Goal: Task Accomplishment & Management: Use online tool/utility

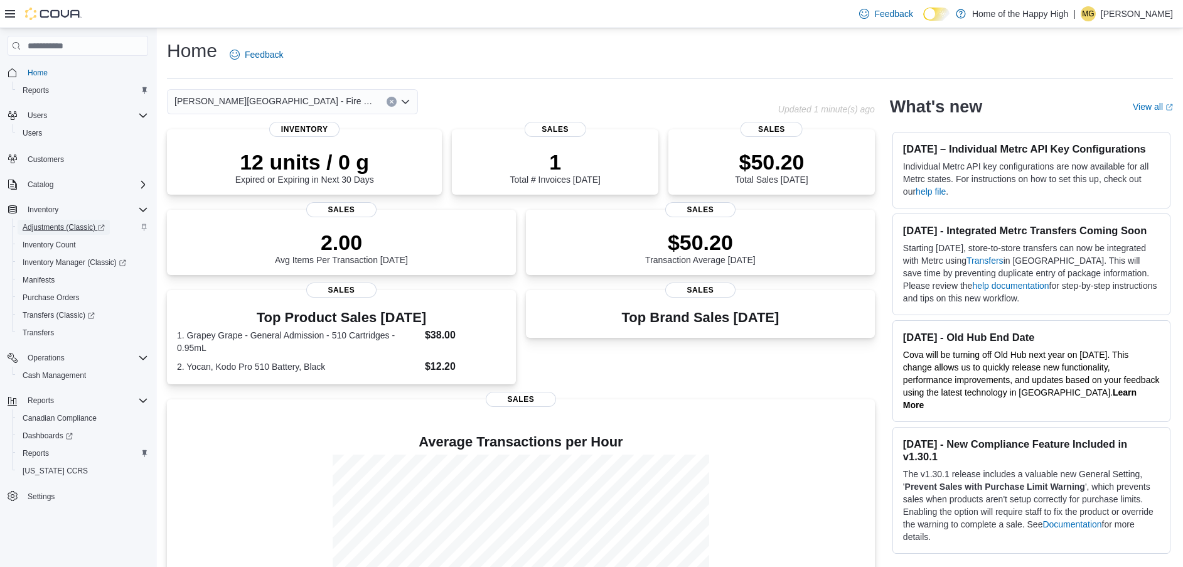
click at [49, 225] on span "Adjustments (Classic)" at bounding box center [64, 227] width 82 height 10
click at [45, 449] on span "Reports" at bounding box center [36, 453] width 26 height 10
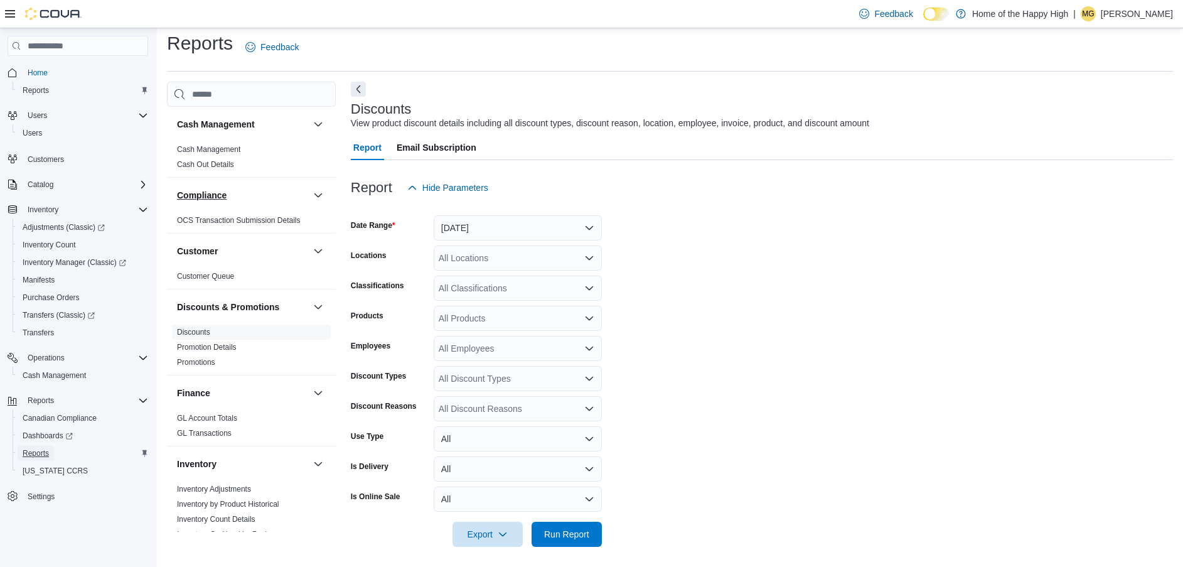
scroll to position [13, 0]
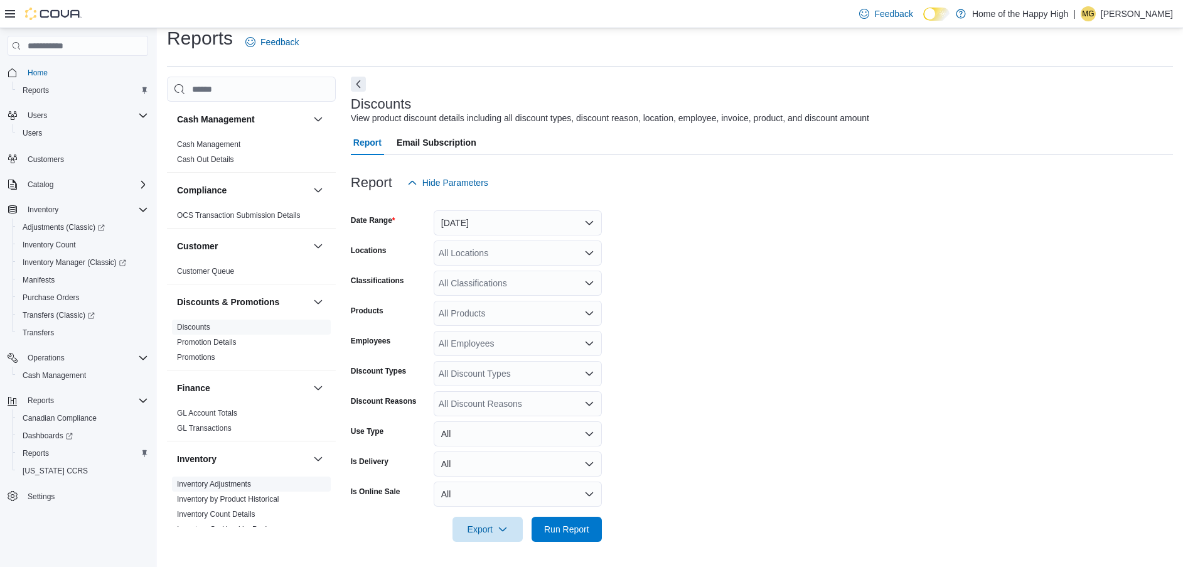
click at [206, 483] on link "Inventory Adjustments" at bounding box center [214, 483] width 74 height 9
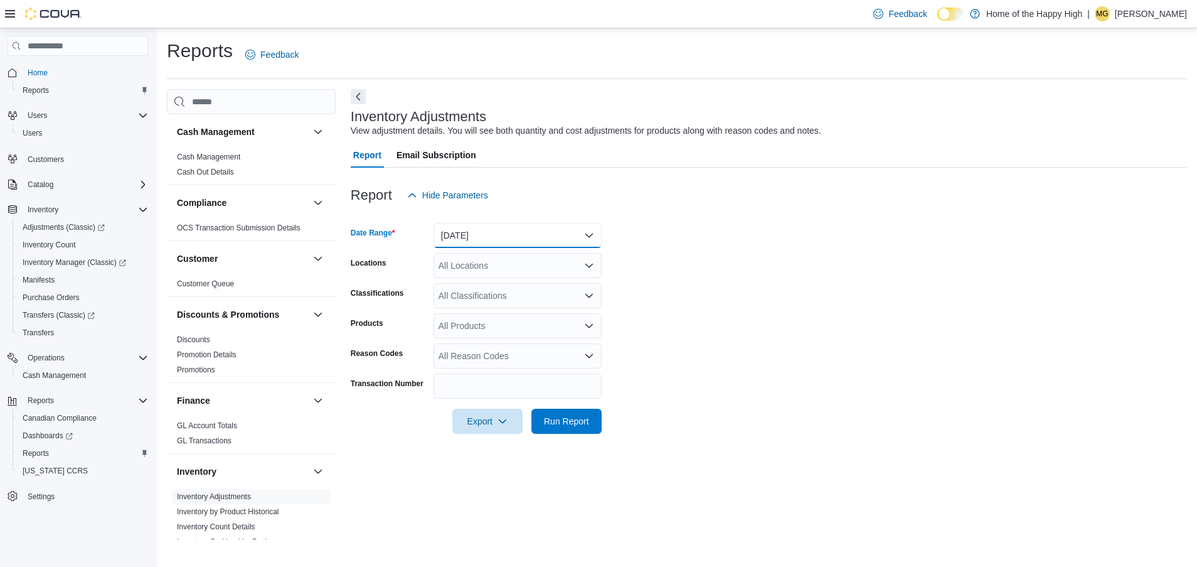
click at [508, 242] on button "Yesterday" at bounding box center [518, 235] width 168 height 25
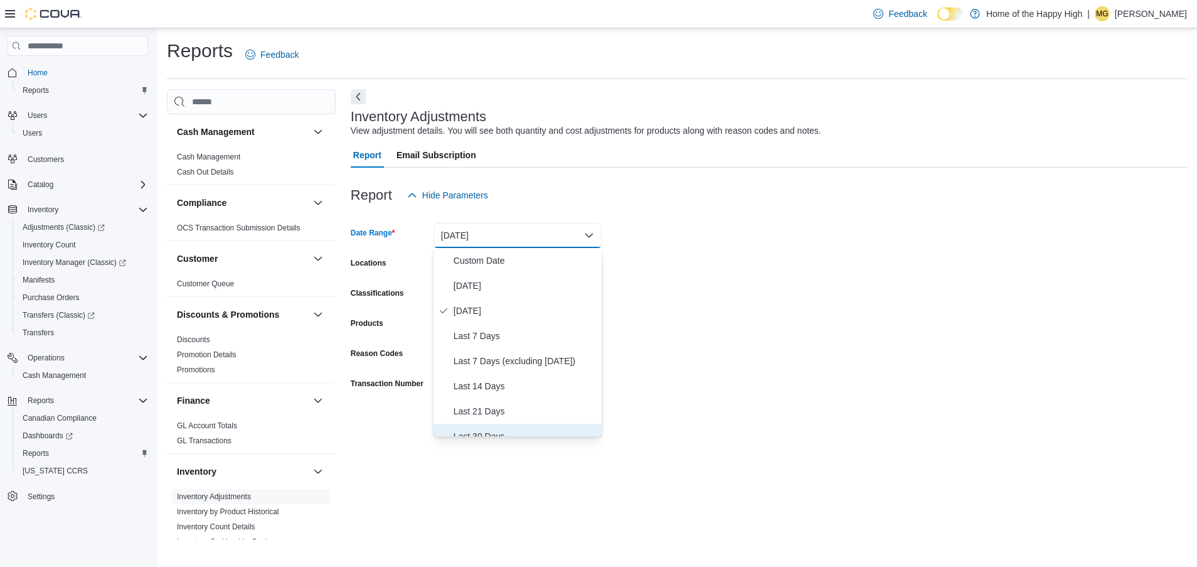
click at [481, 433] on span "Last 30 Days" at bounding box center [525, 436] width 143 height 15
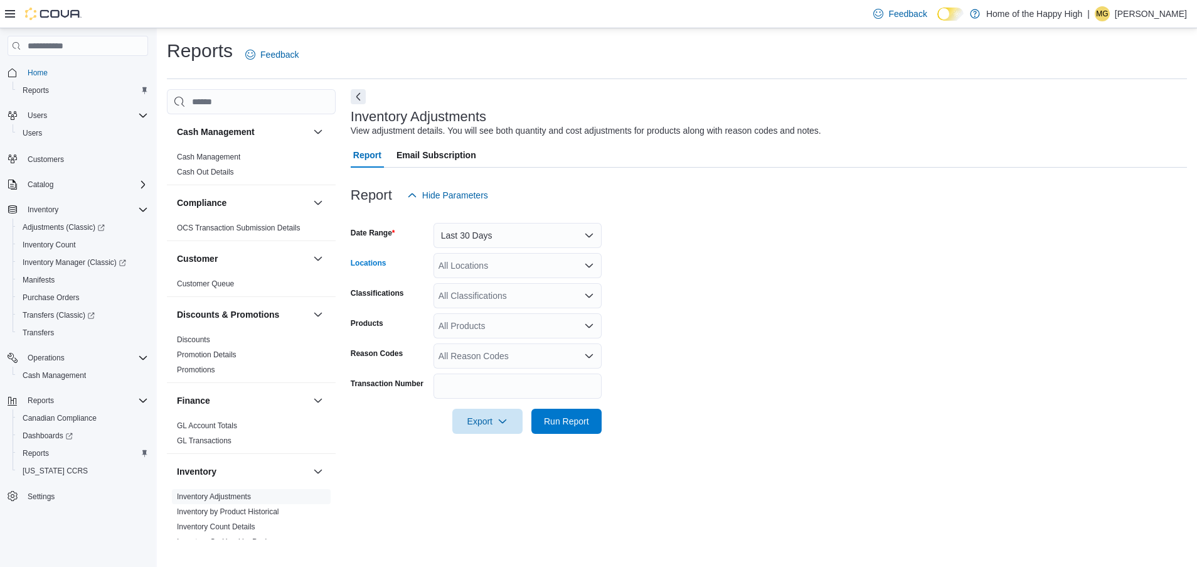
click at [476, 271] on div "All Locations" at bounding box center [518, 265] width 168 height 25
type input "*********"
click at [515, 286] on span "Winnipeg - Southglen - Fire & Flower" at bounding box center [585, 286] width 199 height 13
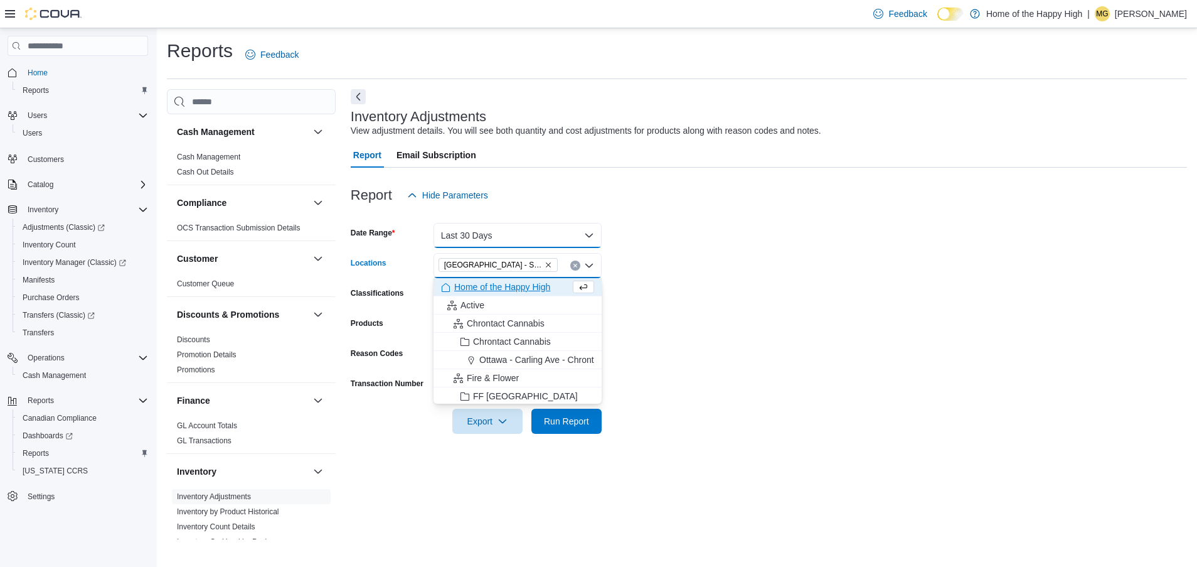
click at [500, 238] on button "Last 30 Days" at bounding box center [518, 235] width 168 height 25
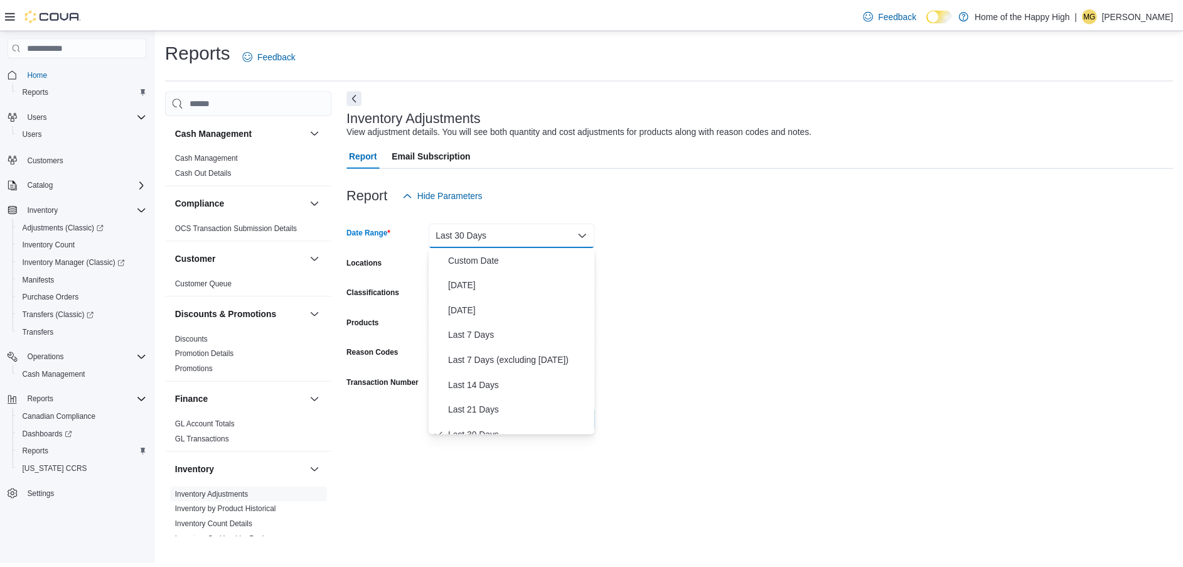
scroll to position [13, 0]
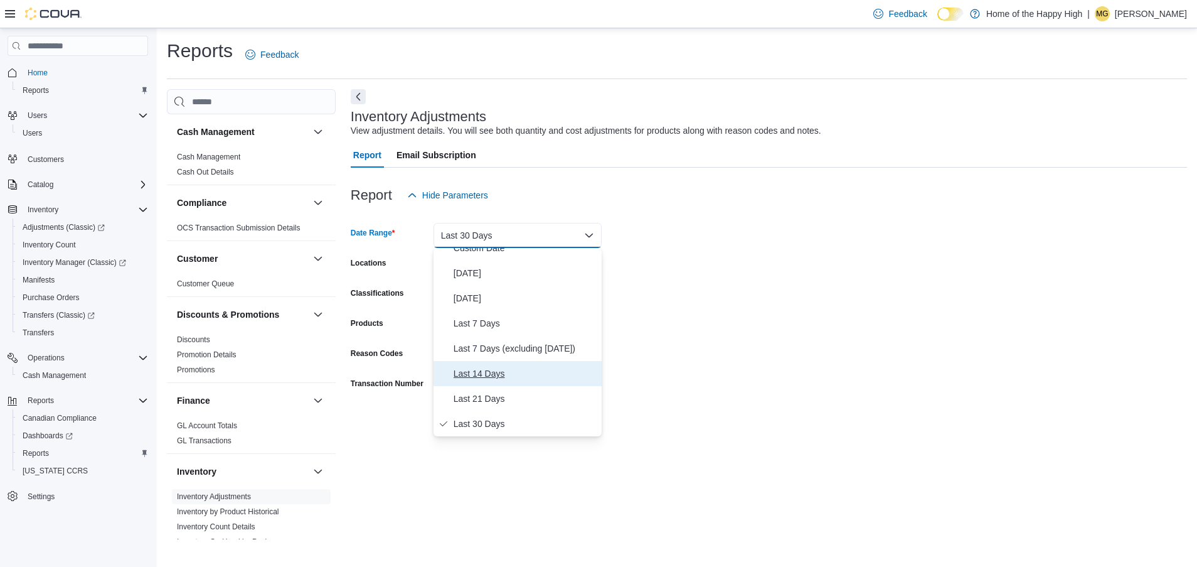
click at [494, 374] on span "Last 14 Days" at bounding box center [525, 373] width 143 height 15
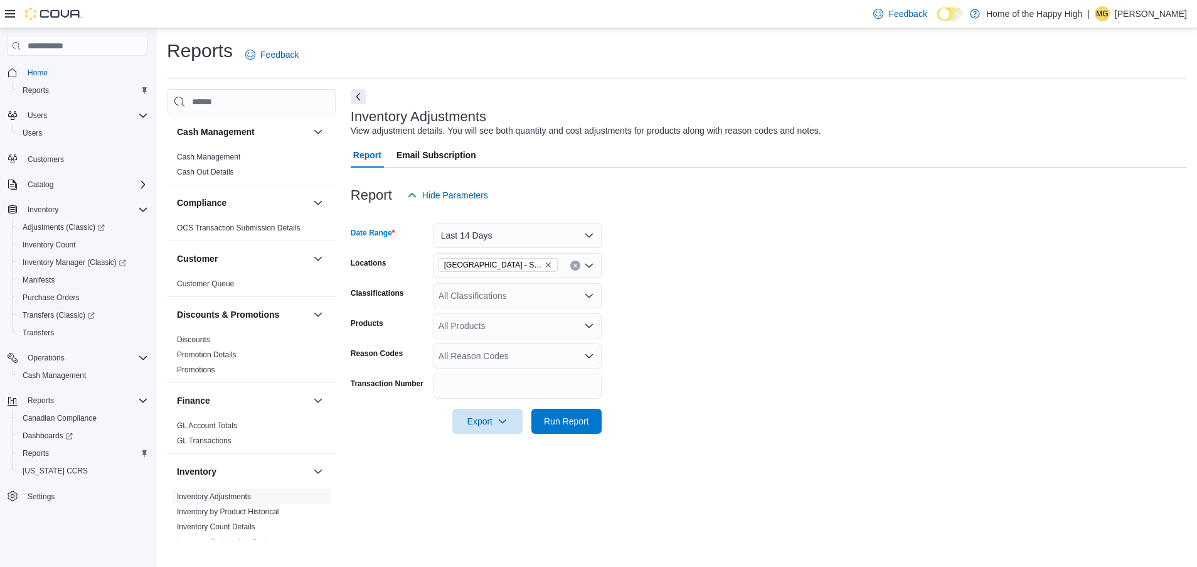
click at [829, 301] on form "Date Range Last 14 Days Locations Winnipeg - Southglen - Fire & Flower Classifi…" at bounding box center [769, 321] width 836 height 226
click at [558, 421] on span "Run Report" at bounding box center [566, 420] width 45 height 13
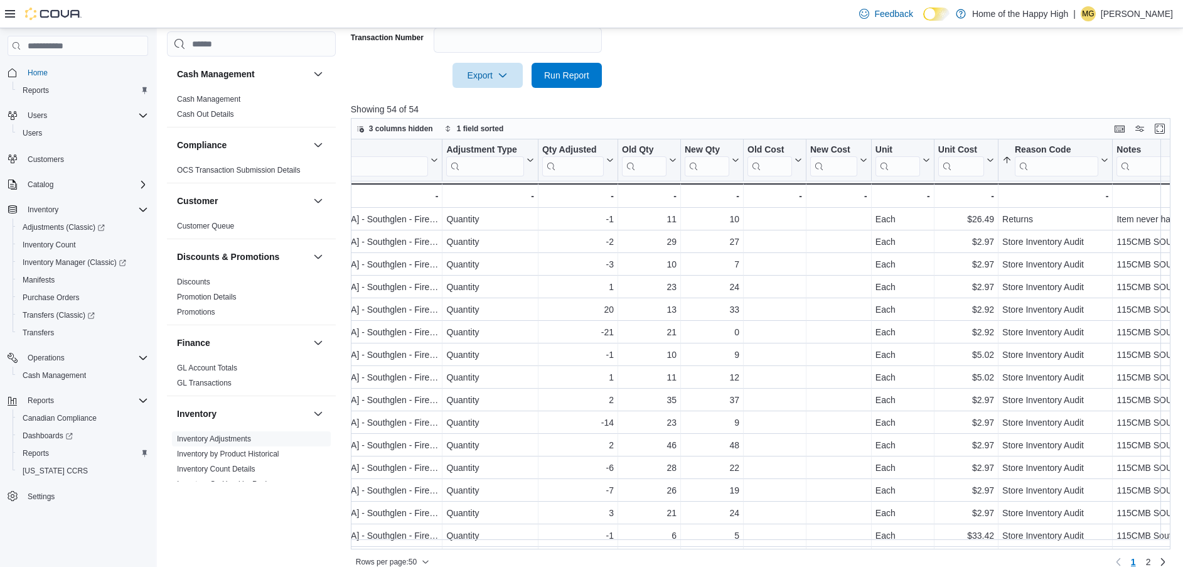
scroll to position [361, 0]
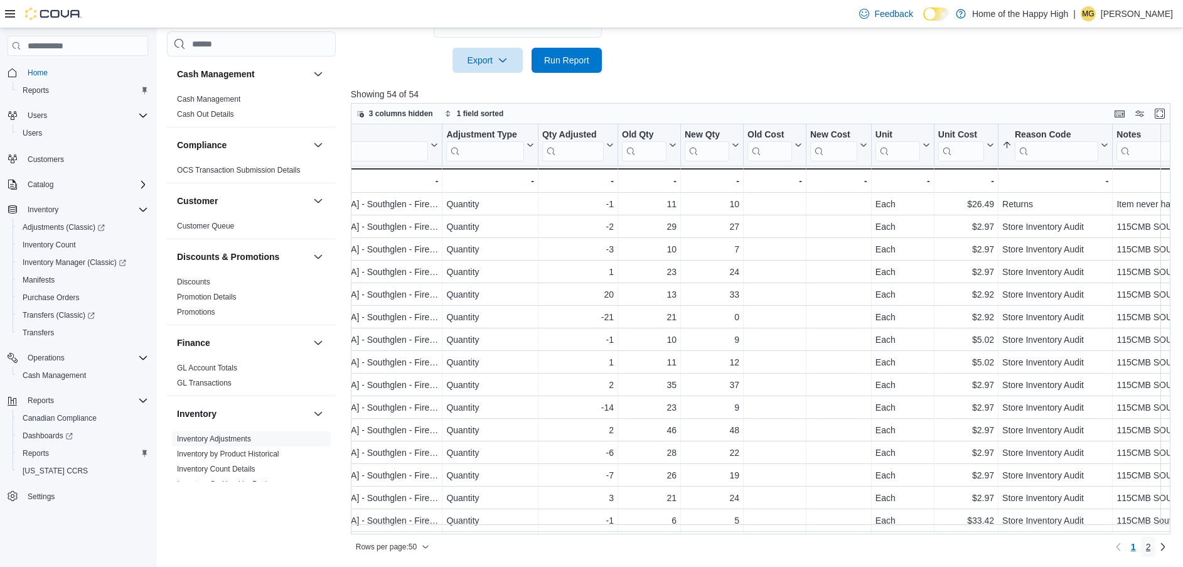
click at [1151, 546] on span "2" at bounding box center [1148, 546] width 5 height 13
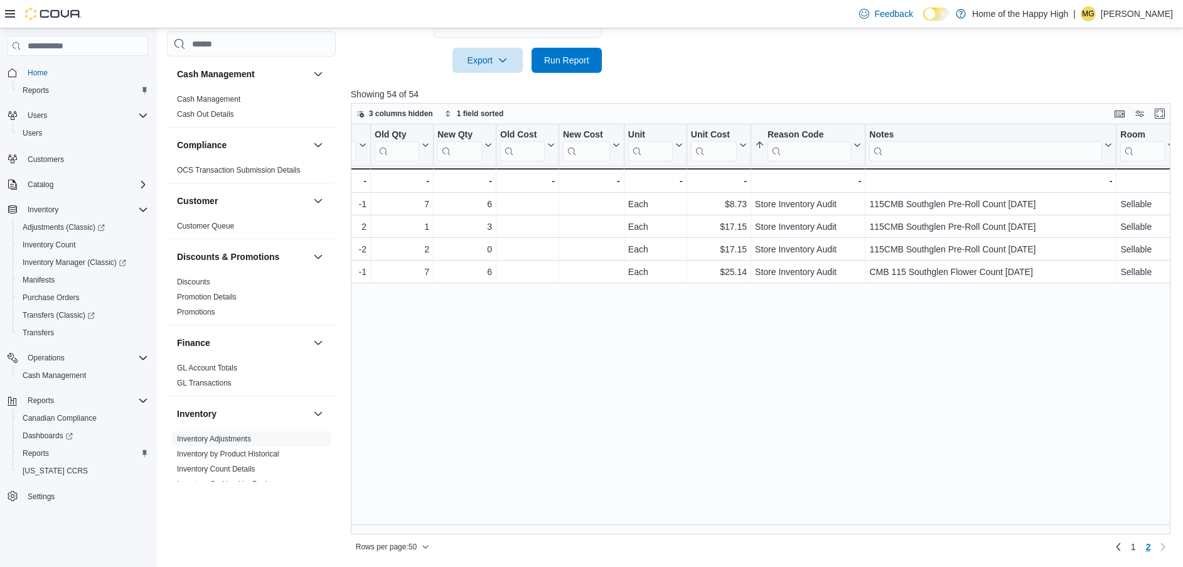
scroll to position [359, 0]
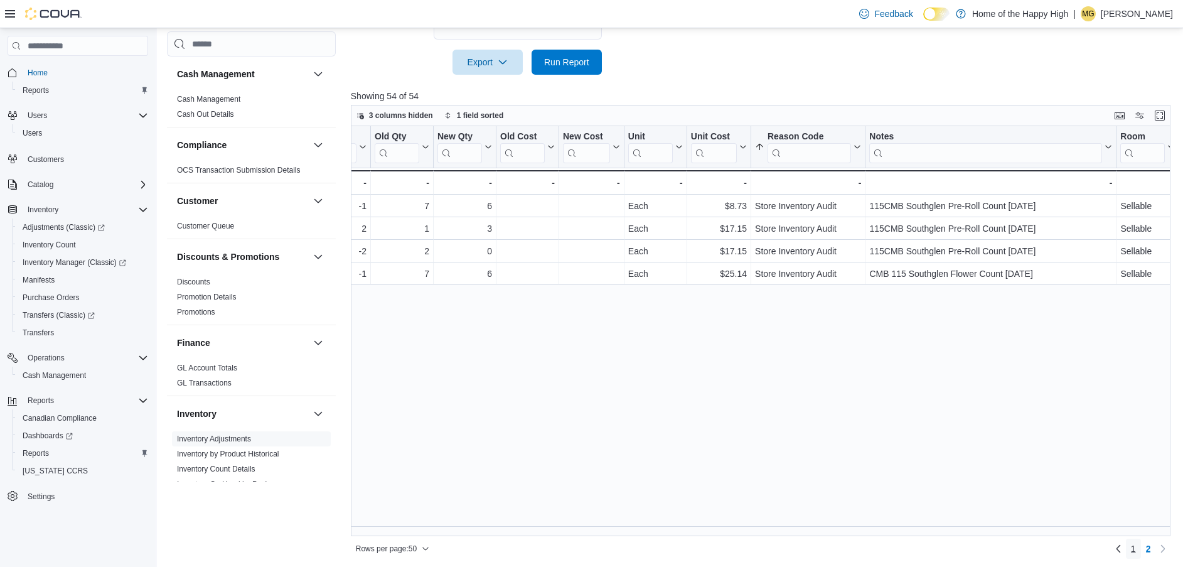
click at [1136, 548] on span "1" at bounding box center [1133, 548] width 5 height 13
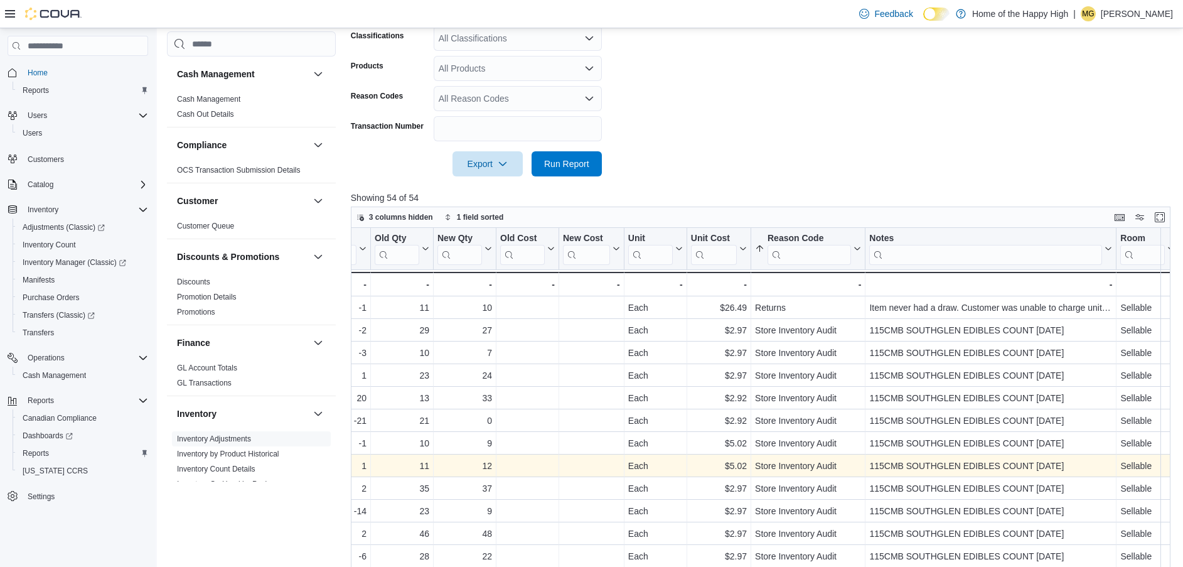
scroll to position [0, 1119]
